Goal: Navigation & Orientation: Find specific page/section

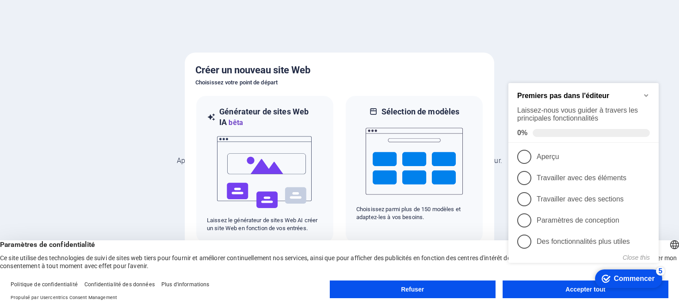
click at [553, 294] on appcues-checklist "Liste de contrôle d'aide contextuelle présente à l'écran" at bounding box center [585, 182] width 161 height 221
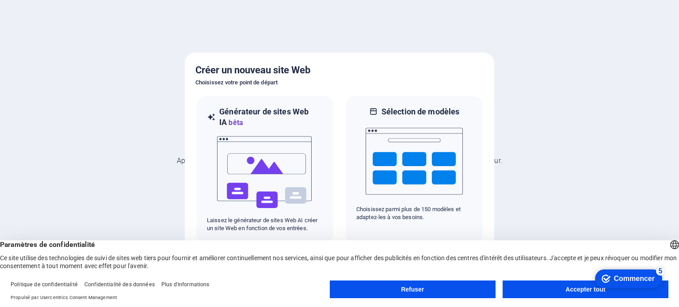
click at [553, 294] on body "[DOMAIN_NAME] Appuyez sur [Ctrl] + [Touches fléchées] pour déplacer un élément …" at bounding box center [339, 153] width 679 height 307
click at [581, 289] on font "Accepter tout" at bounding box center [585, 289] width 40 height 7
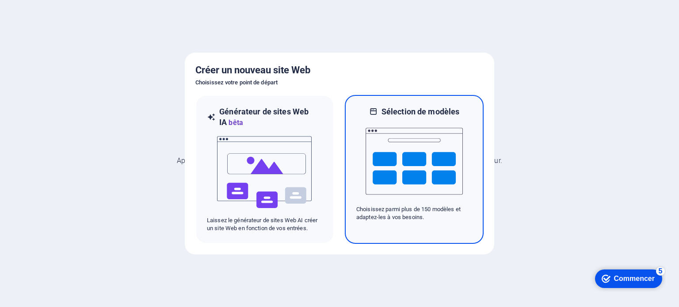
click at [420, 166] on img at bounding box center [414, 161] width 97 height 88
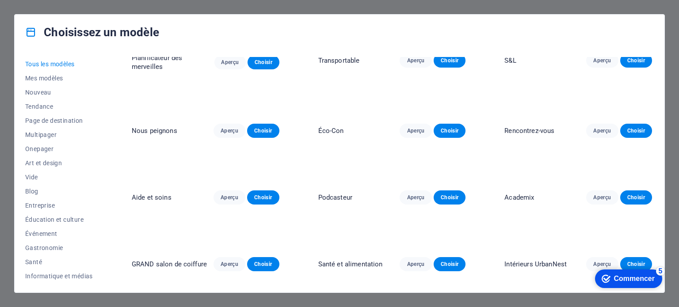
scroll to position [265, 0]
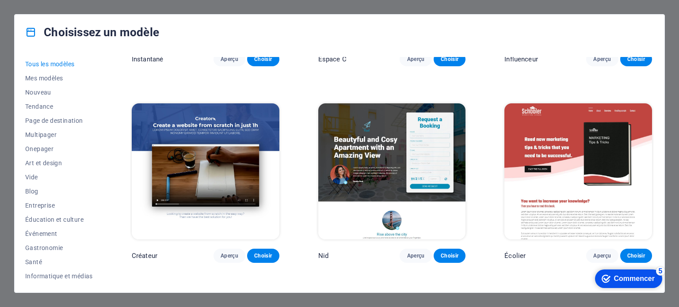
scroll to position [10579, 0]
